Goal: Task Accomplishment & Management: Use online tool/utility

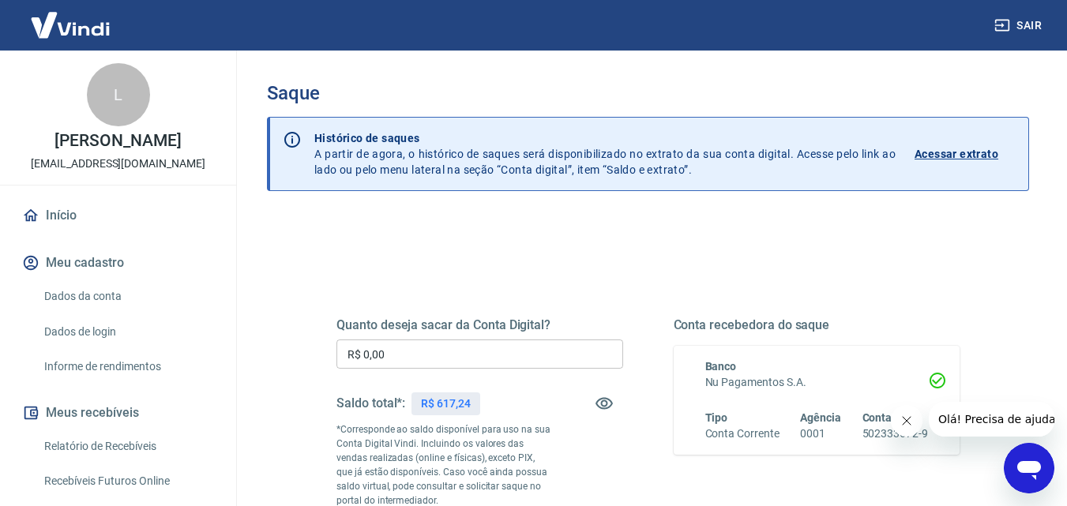
click at [423, 355] on input "R$ 0,00" at bounding box center [479, 354] width 287 height 29
type input "R$ 617,24"
click at [650, 265] on div "Quanto deseja sacar da Conta Digital? R$ 617,24 ​ Saldo total*: R$ 617,24 *Corr…" at bounding box center [647, 438] width 661 height 381
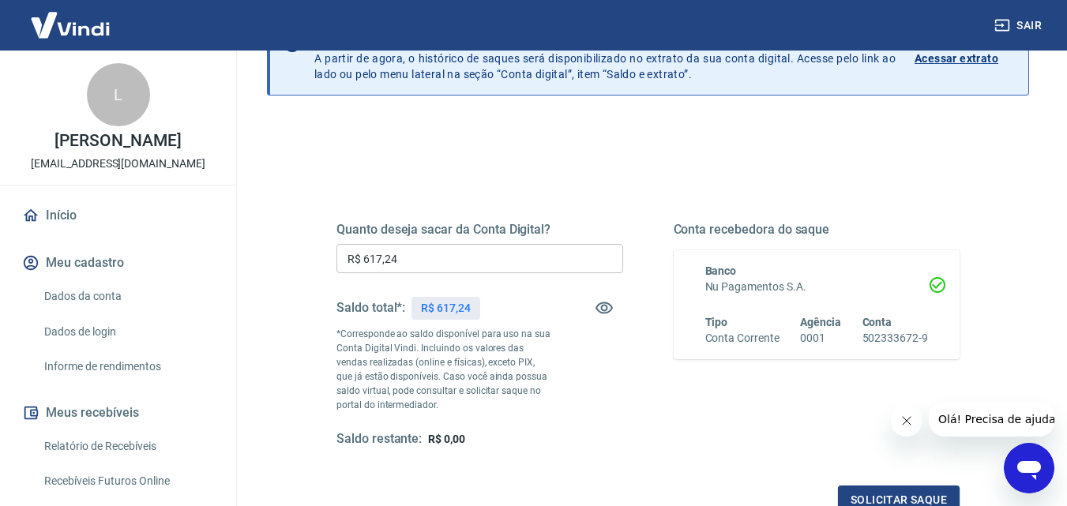
scroll to position [237, 0]
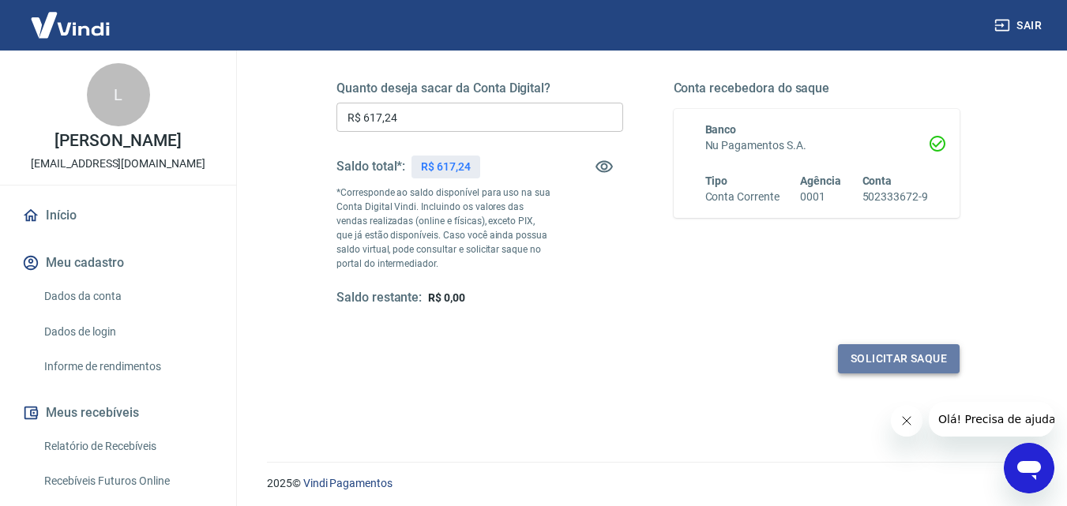
click at [924, 357] on button "Solicitar saque" at bounding box center [899, 358] width 122 height 29
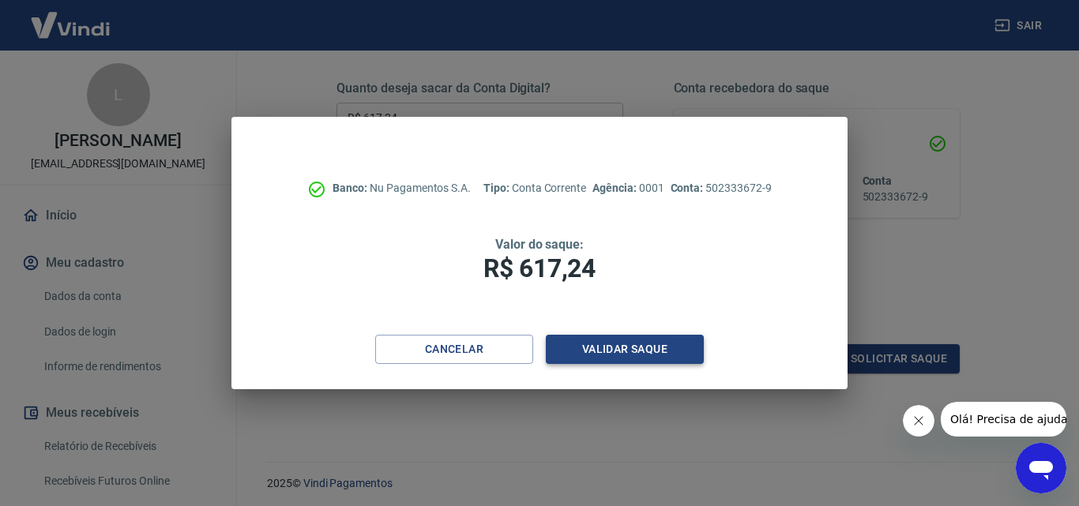
click at [591, 352] on button "Validar saque" at bounding box center [625, 349] width 158 height 29
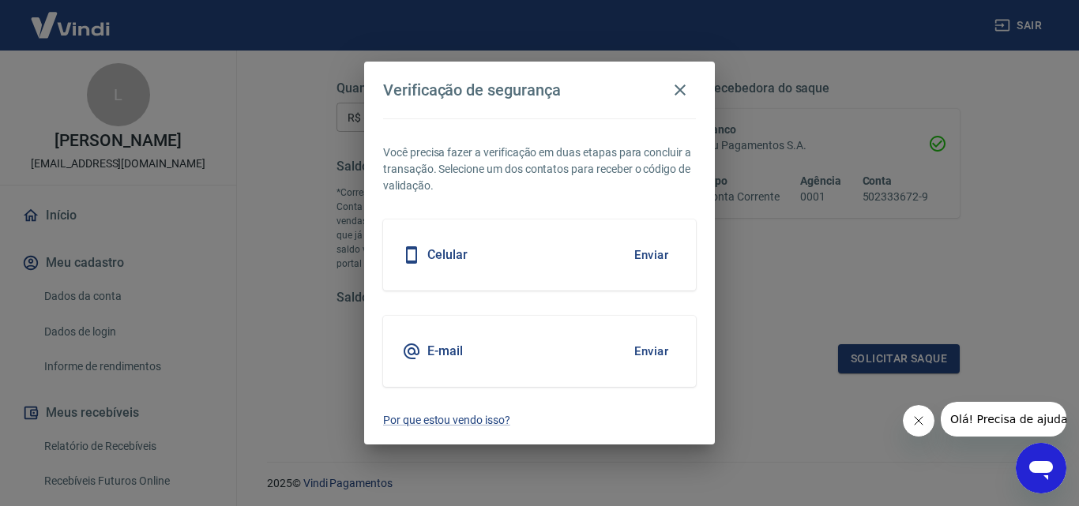
click at [652, 261] on button "Enviar" at bounding box center [651, 255] width 51 height 33
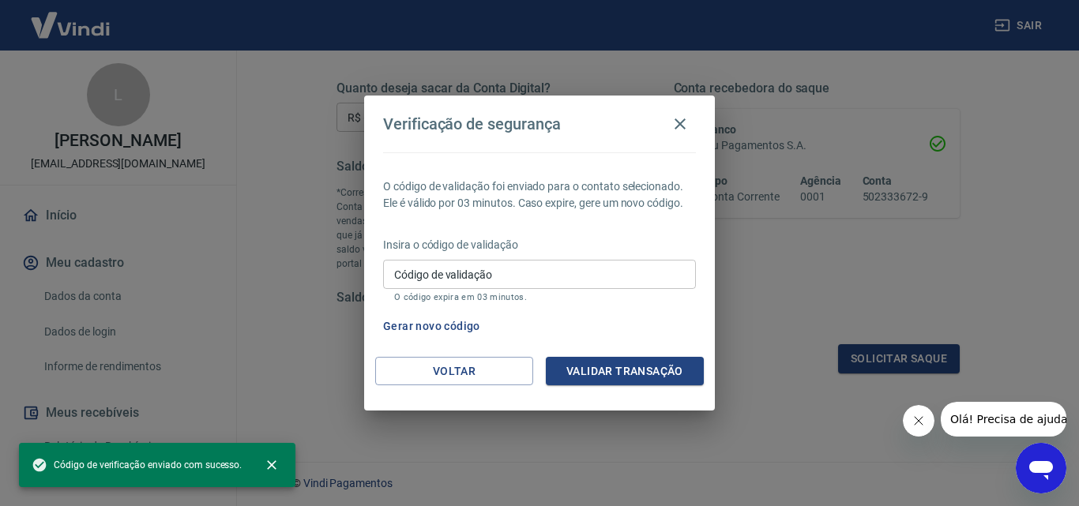
click at [498, 276] on input "Código de validação" at bounding box center [539, 274] width 313 height 29
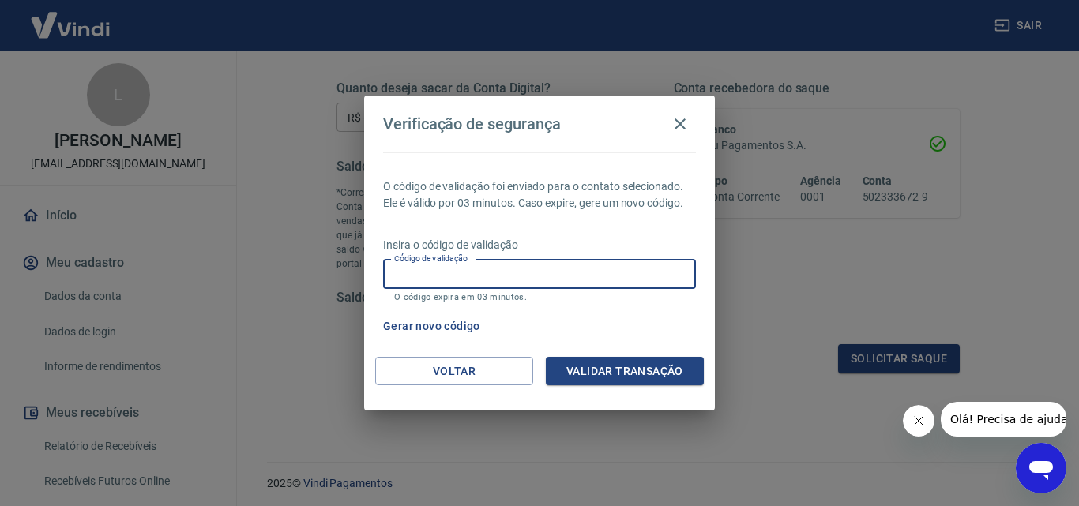
click at [560, 277] on input "Código de validação" at bounding box center [539, 274] width 313 height 29
click at [425, 323] on button "Gerar novo código" at bounding box center [432, 326] width 110 height 29
click at [535, 266] on input "Código de validação" at bounding box center [539, 274] width 313 height 29
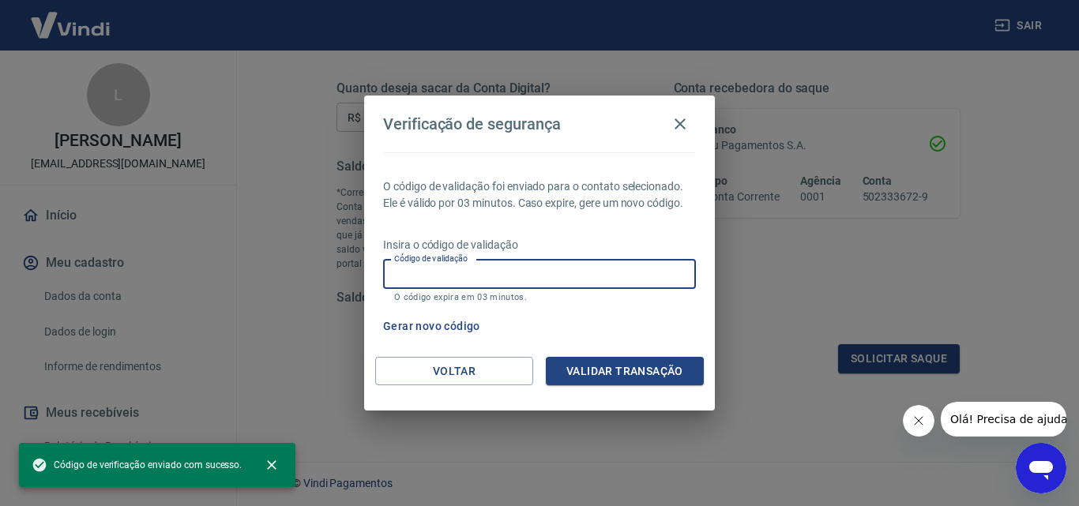
click at [172, 471] on span "Código de verificação enviado com sucesso." at bounding box center [137, 465] width 210 height 16
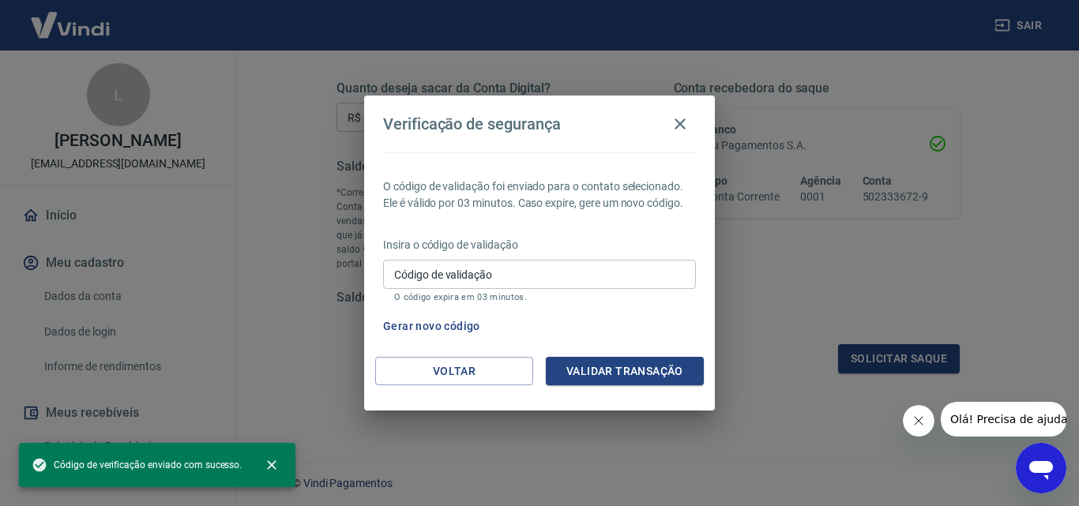
click at [455, 270] on div "Código de validação Código de validação O código expira em 03 minutos." at bounding box center [539, 281] width 313 height 43
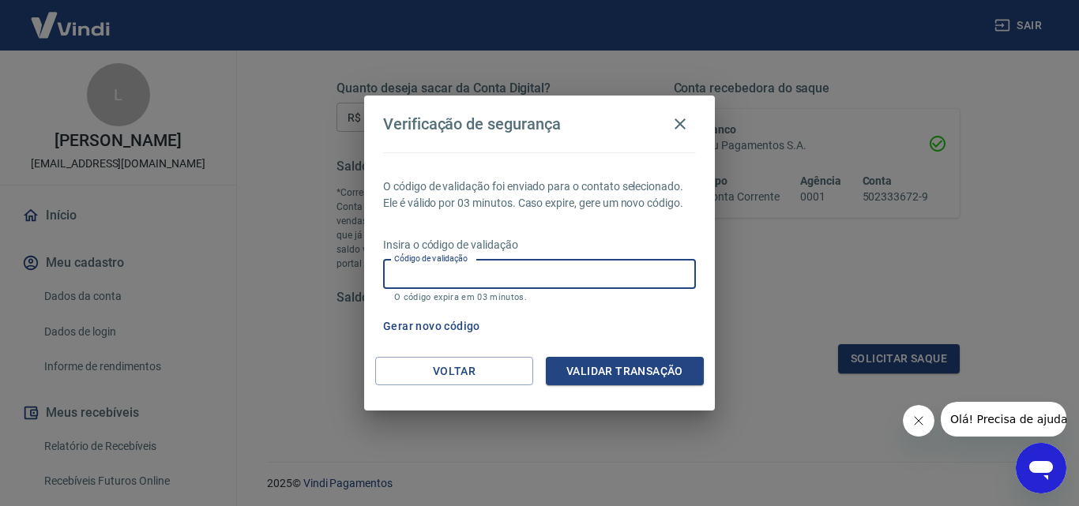
click at [612, 365] on button "Validar transação" at bounding box center [625, 371] width 158 height 29
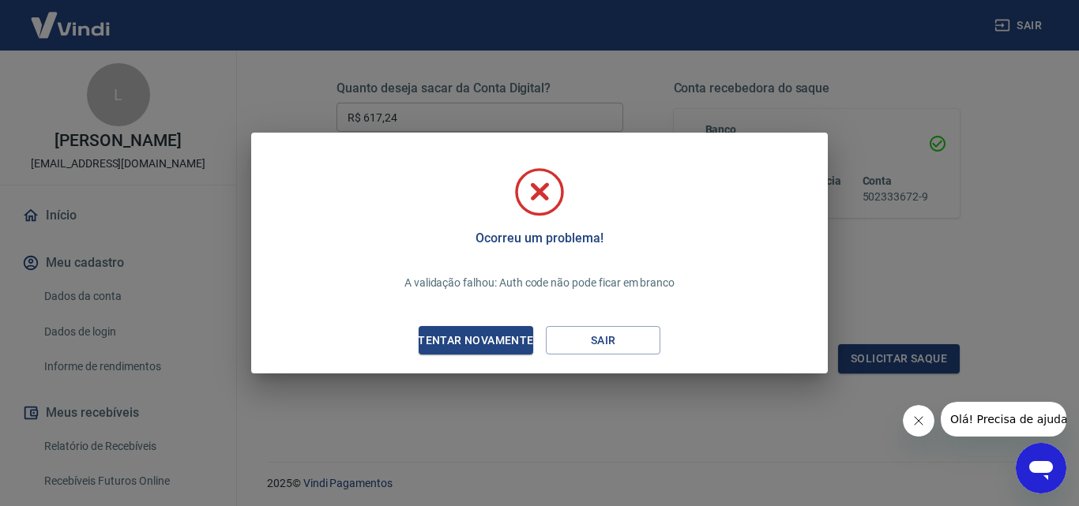
click at [508, 336] on div "Tentar novamente" at bounding box center [475, 341] width 153 height 20
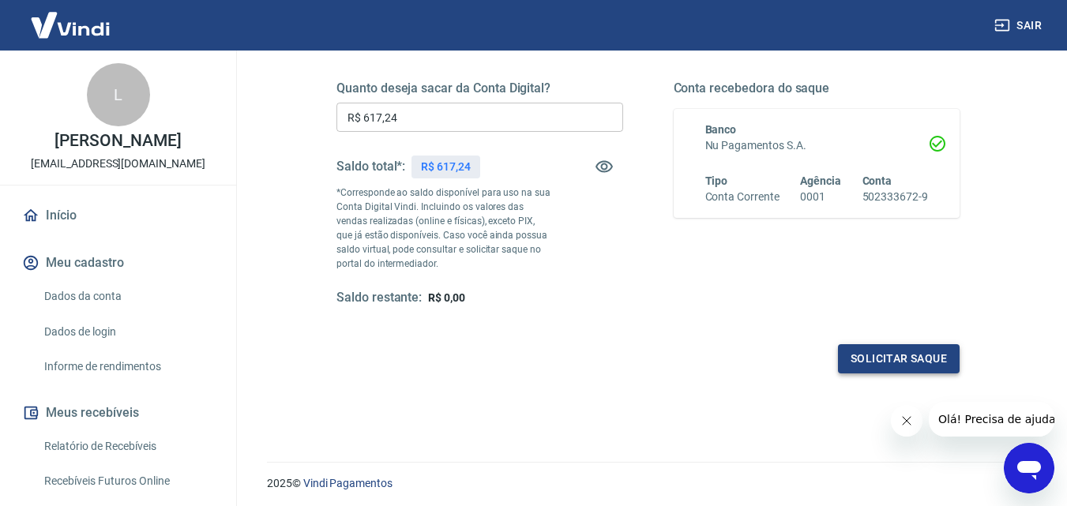
click at [877, 348] on button "Solicitar saque" at bounding box center [899, 358] width 122 height 29
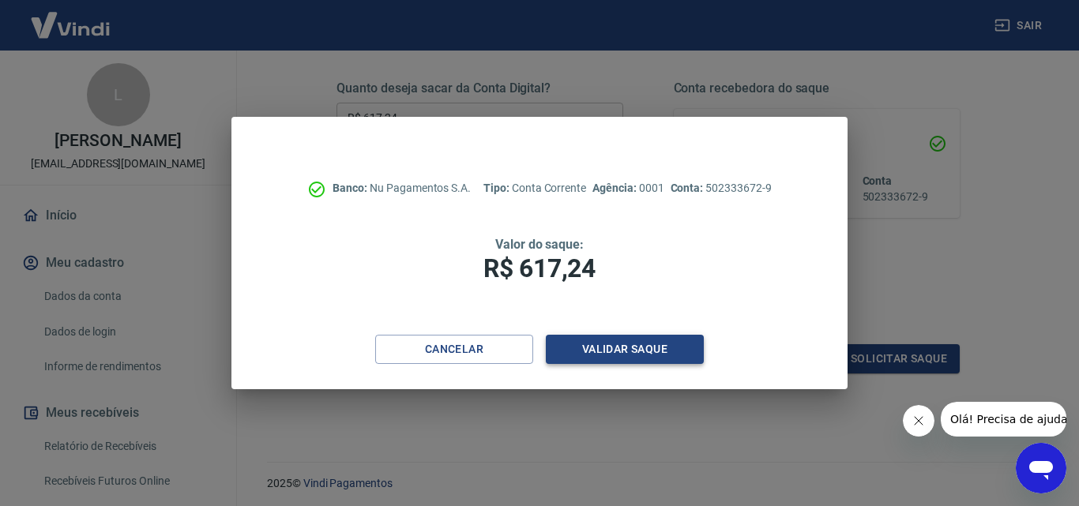
click at [602, 359] on button "Validar saque" at bounding box center [625, 349] width 158 height 29
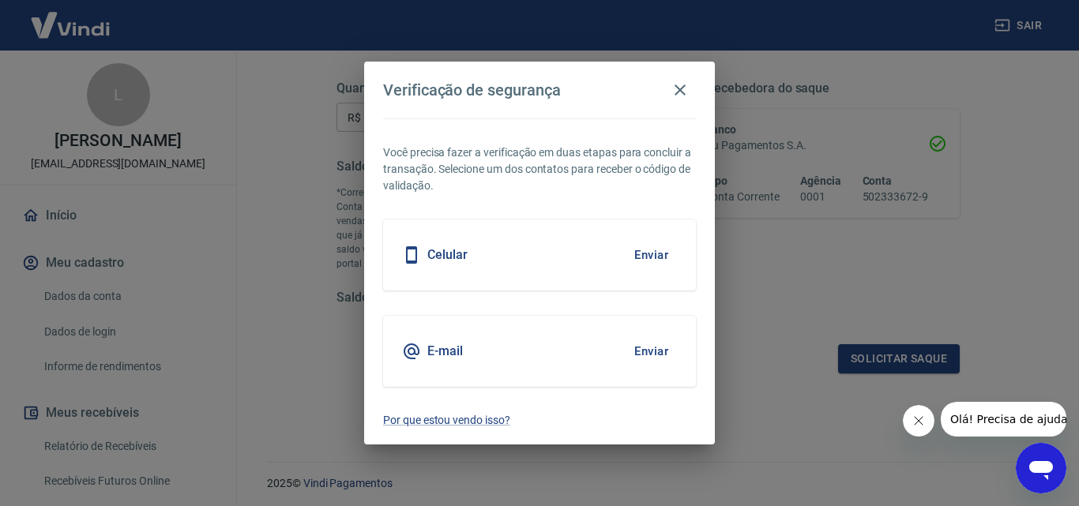
drag, startPoint x: 645, startPoint y: 351, endPoint x: 646, endPoint y: 343, distance: 7.9
click at [646, 346] on button "Enviar" at bounding box center [651, 351] width 51 height 33
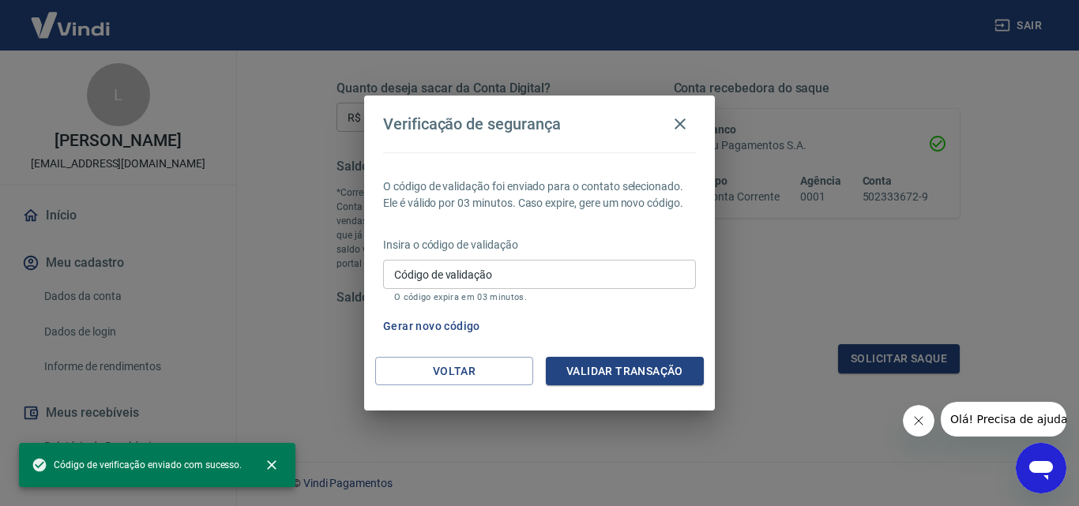
click at [446, 261] on input "Código de validação" at bounding box center [539, 274] width 313 height 29
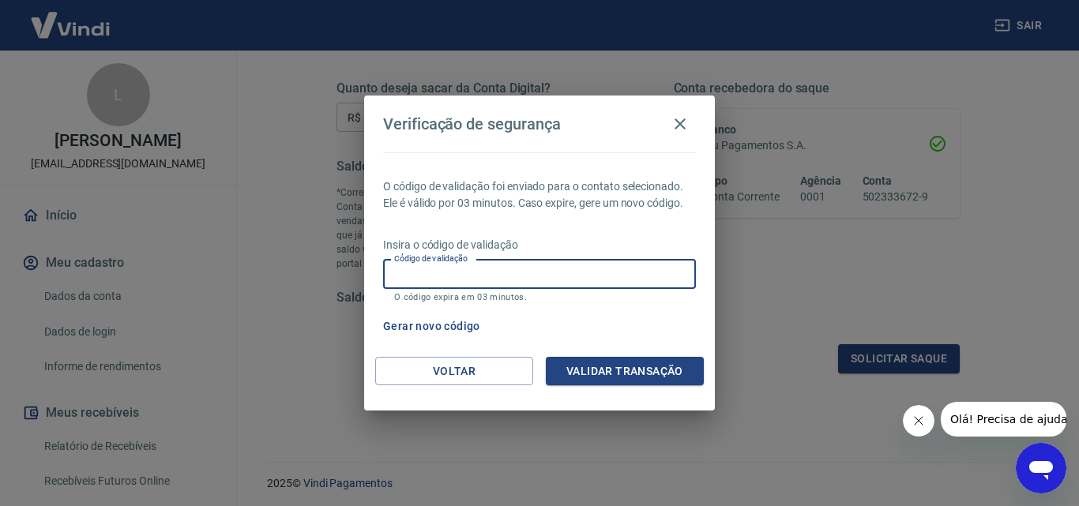
paste input "752143"
type input "752143"
click at [602, 363] on button "Validar transação" at bounding box center [625, 371] width 158 height 29
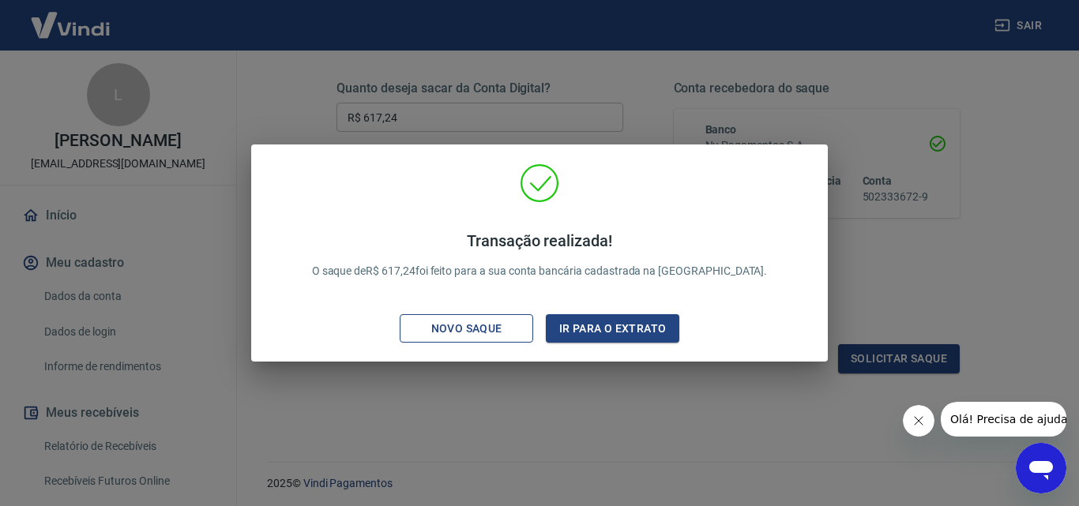
click at [500, 328] on div "Novo saque" at bounding box center [466, 329] width 109 height 20
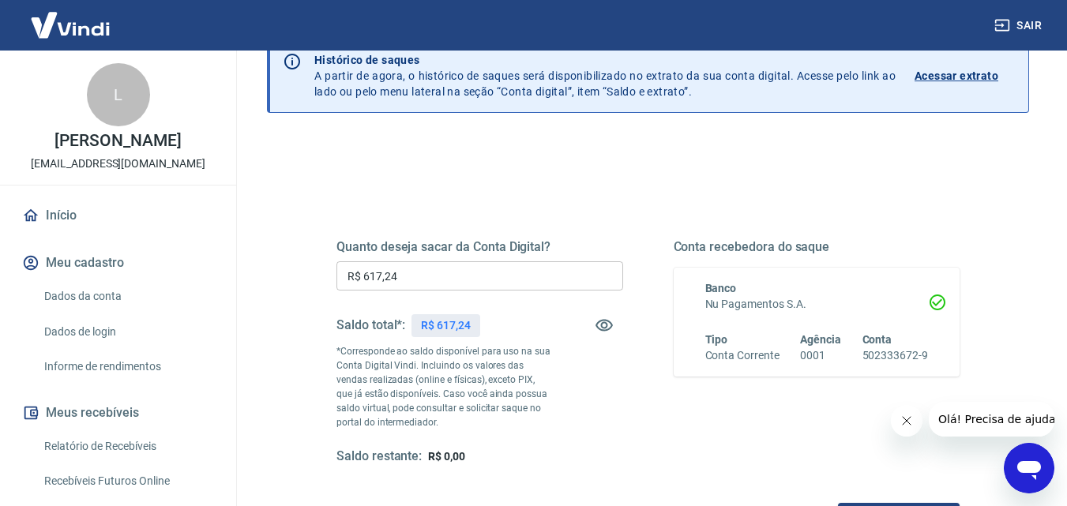
scroll to position [0, 0]
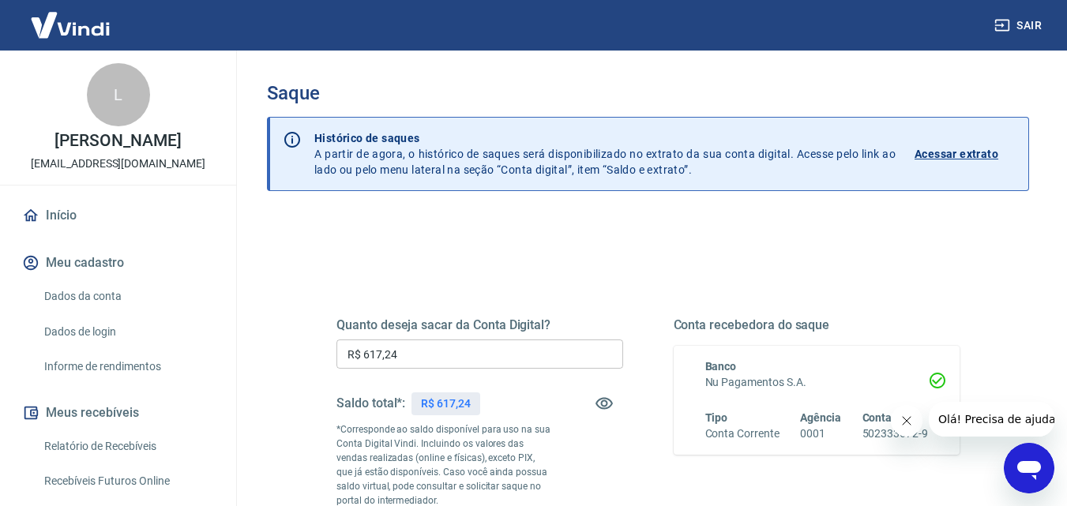
click at [83, 17] on img at bounding box center [70, 25] width 103 height 48
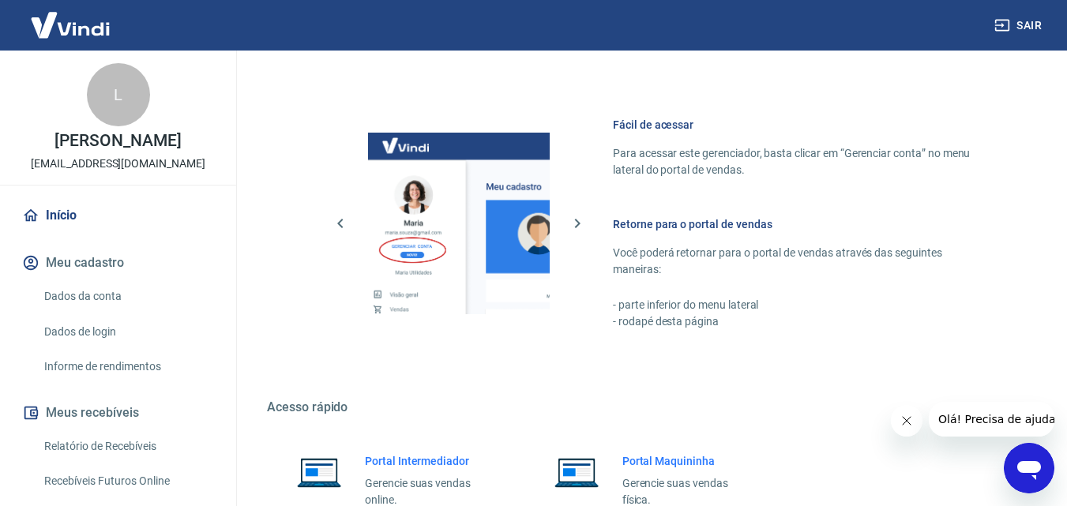
scroll to position [790, 0]
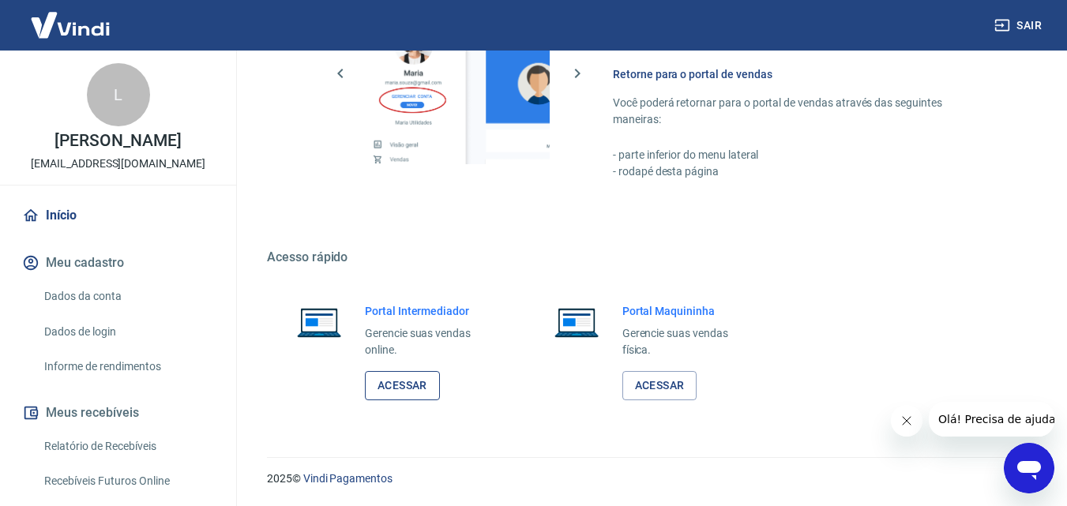
click at [419, 378] on link "Acessar" at bounding box center [402, 385] width 75 height 29
